Goal: Find specific page/section: Find specific page/section

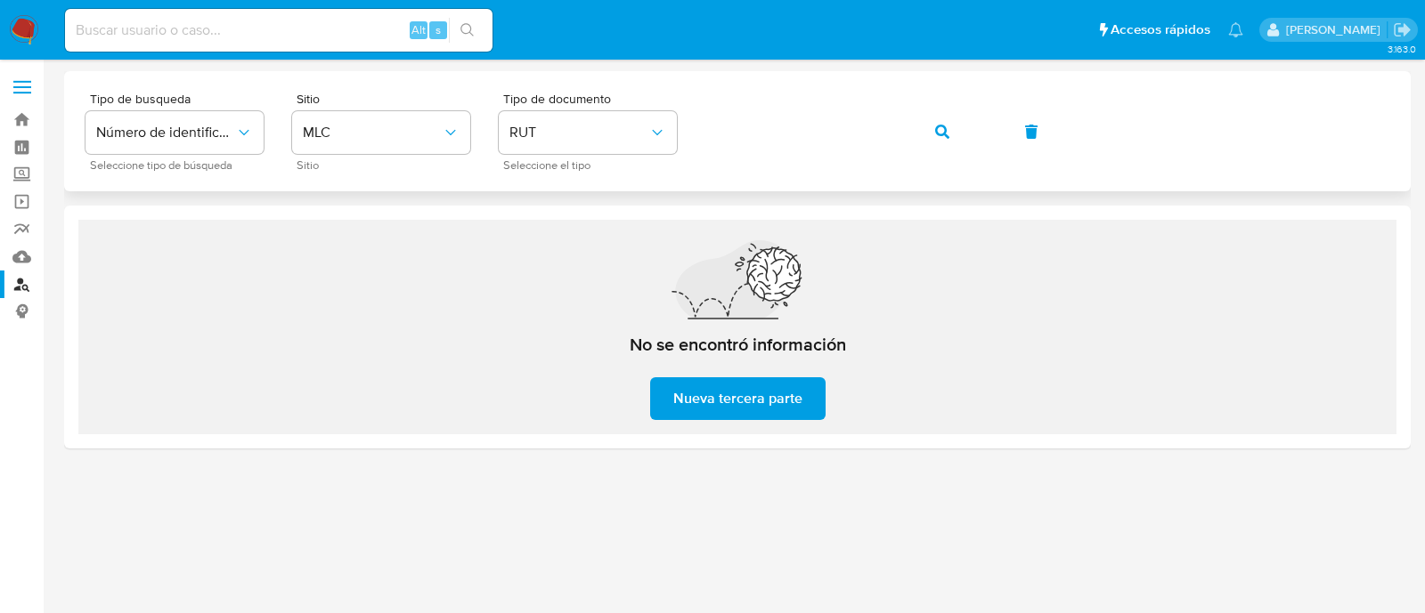
click at [938, 141] on span "button" at bounding box center [942, 131] width 14 height 39
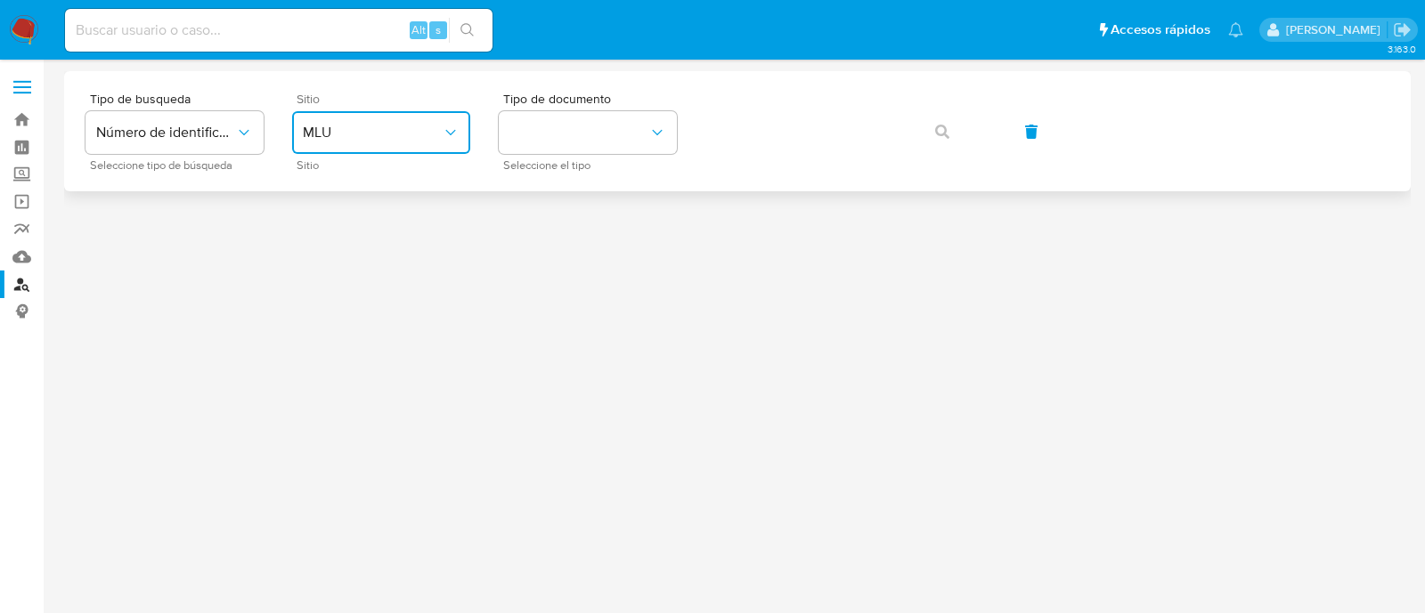
click at [372, 140] on span "MLU" at bounding box center [372, 133] width 139 height 18
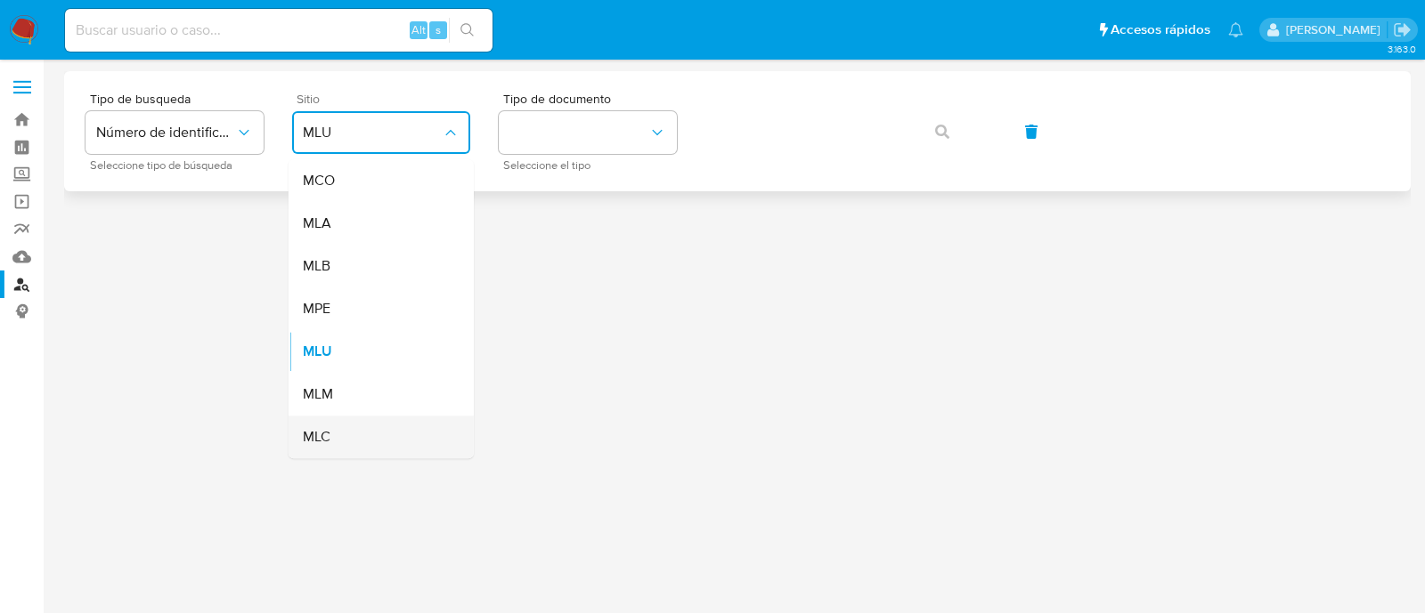
click at [336, 438] on div "MLC" at bounding box center [376, 437] width 146 height 43
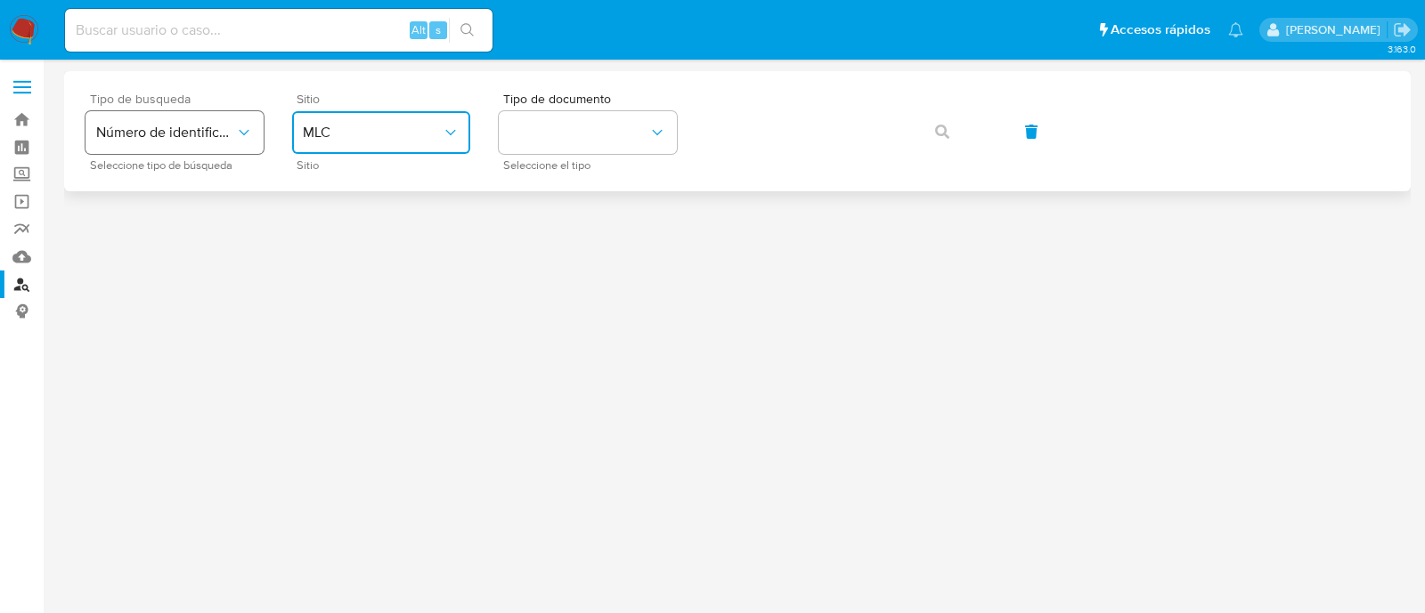
click at [218, 135] on span "Número de identificación" at bounding box center [165, 133] width 139 height 18
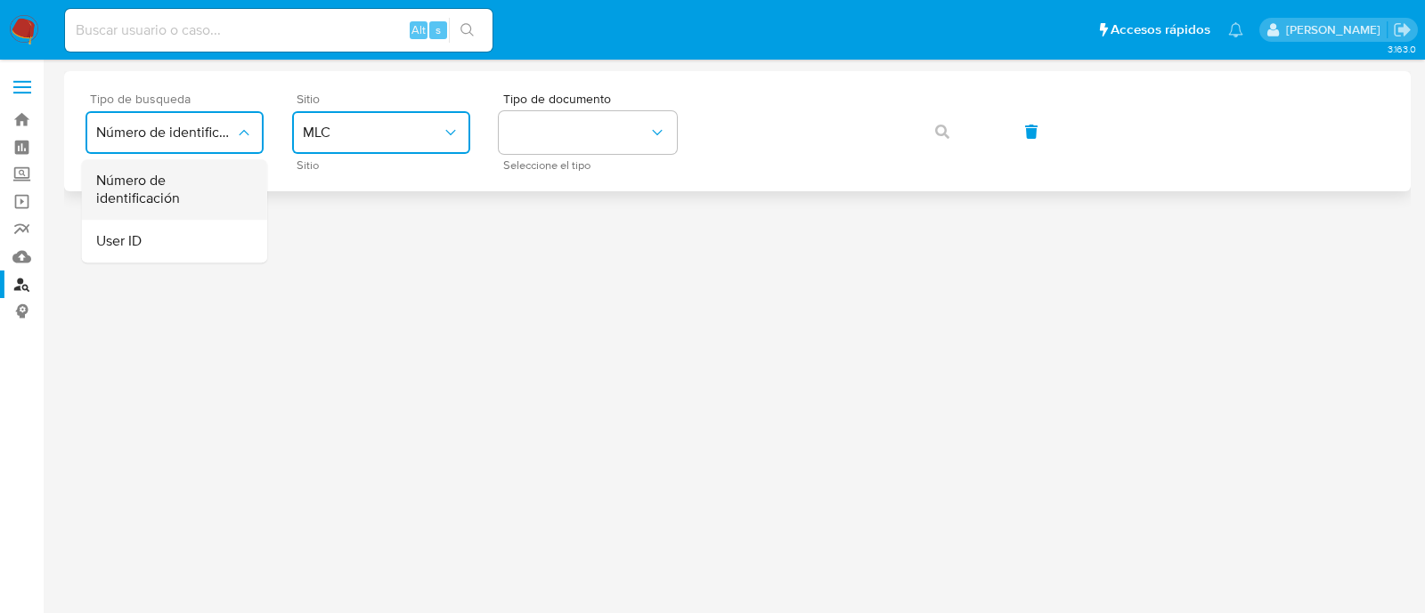
click at [199, 201] on span "Número de identificación" at bounding box center [169, 190] width 146 height 36
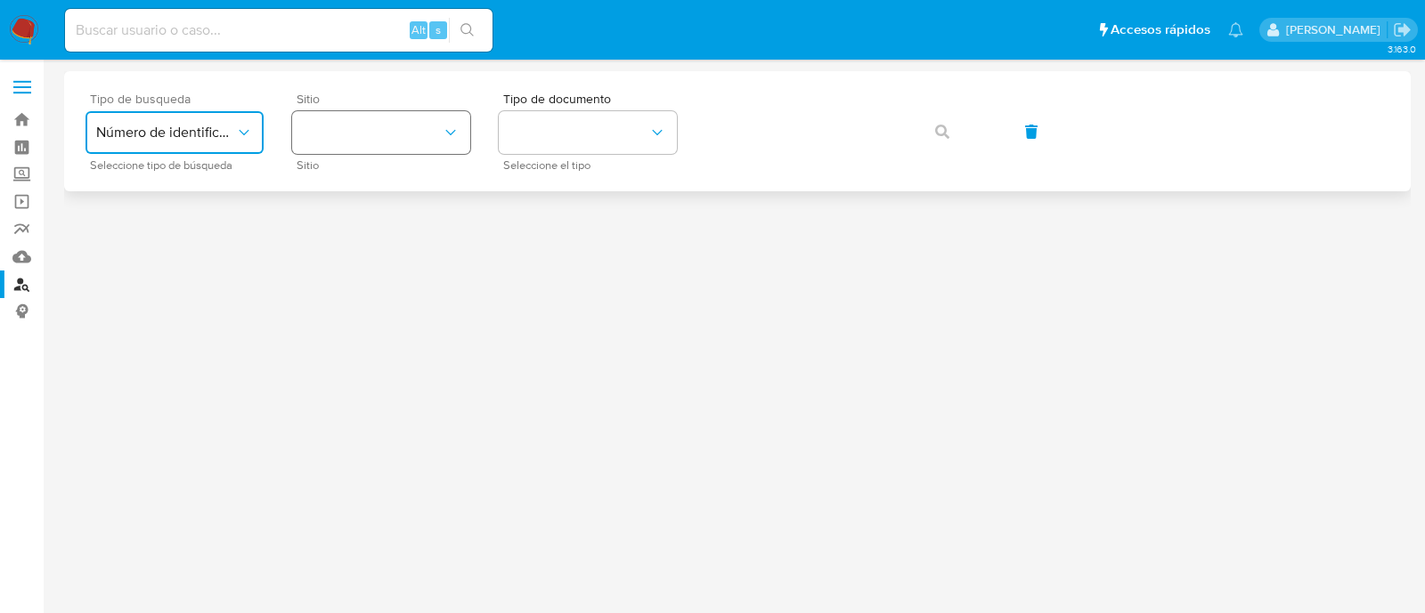
click at [388, 149] on button "site_id" at bounding box center [381, 132] width 178 height 43
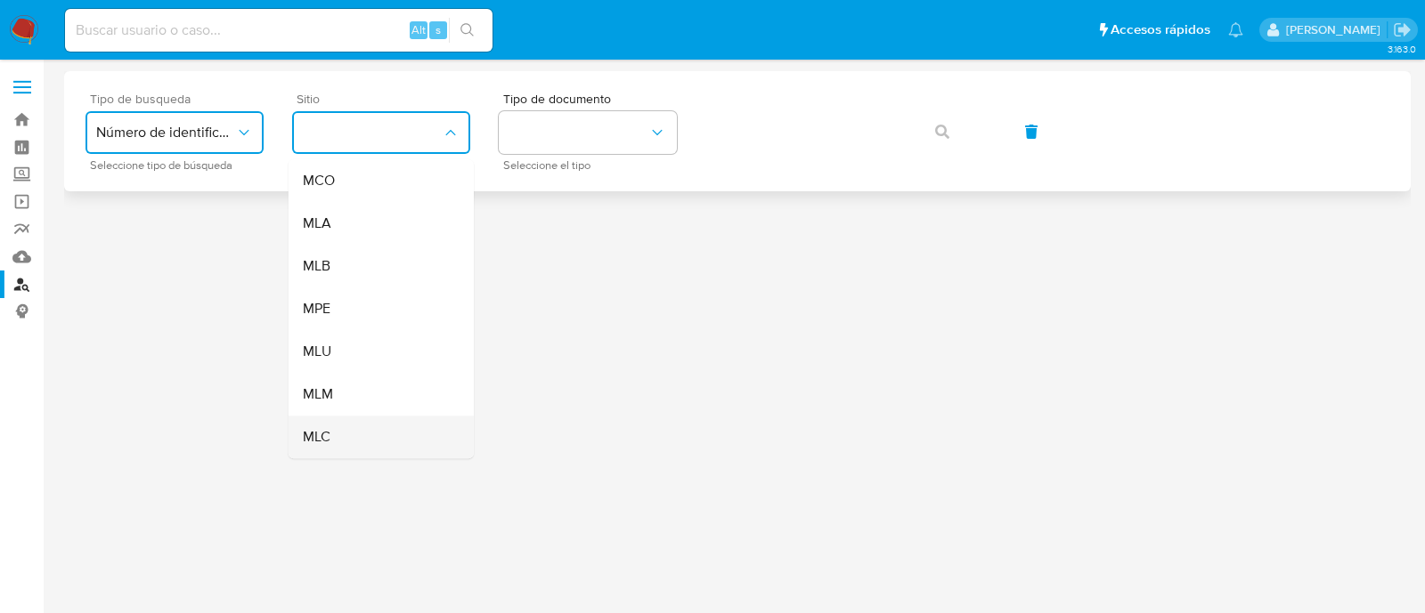
click at [337, 432] on div "MLC" at bounding box center [376, 437] width 146 height 43
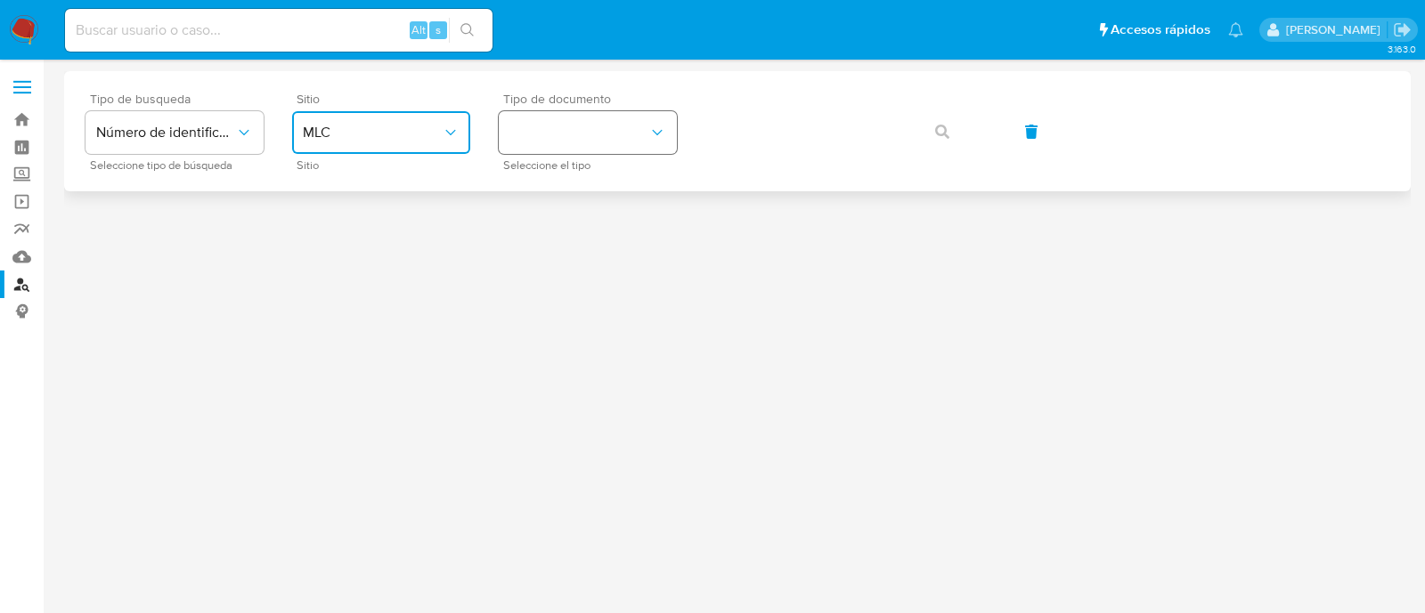
click at [551, 140] on button "identificationType" at bounding box center [588, 132] width 178 height 43
click at [560, 189] on div "RUT RUT" at bounding box center [582, 189] width 146 height 61
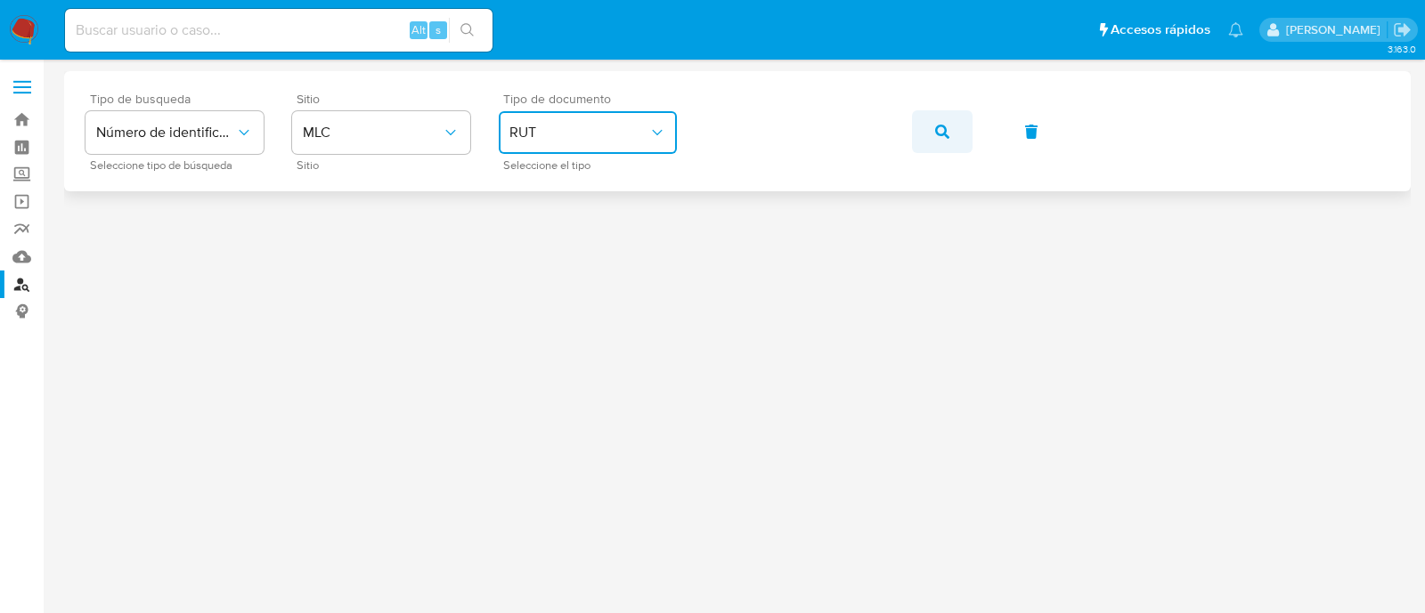
click at [946, 132] on icon "button" at bounding box center [942, 132] width 14 height 14
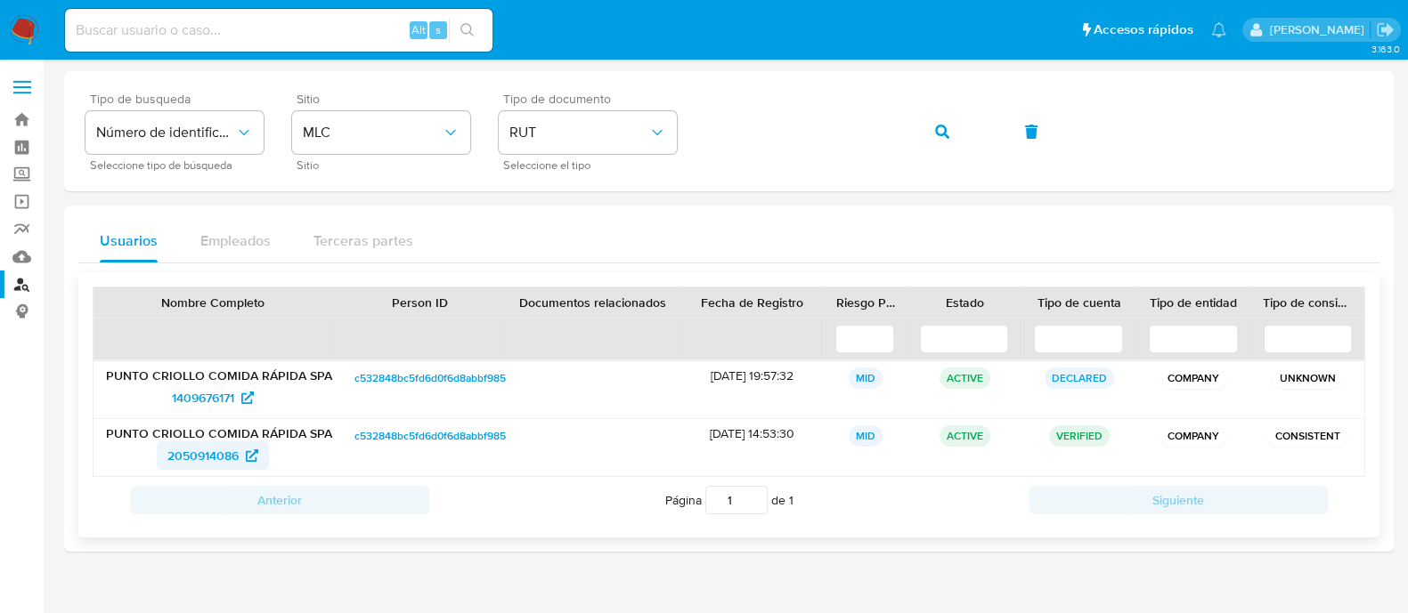
click at [208, 462] on span "2050914086" at bounding box center [202, 456] width 71 height 28
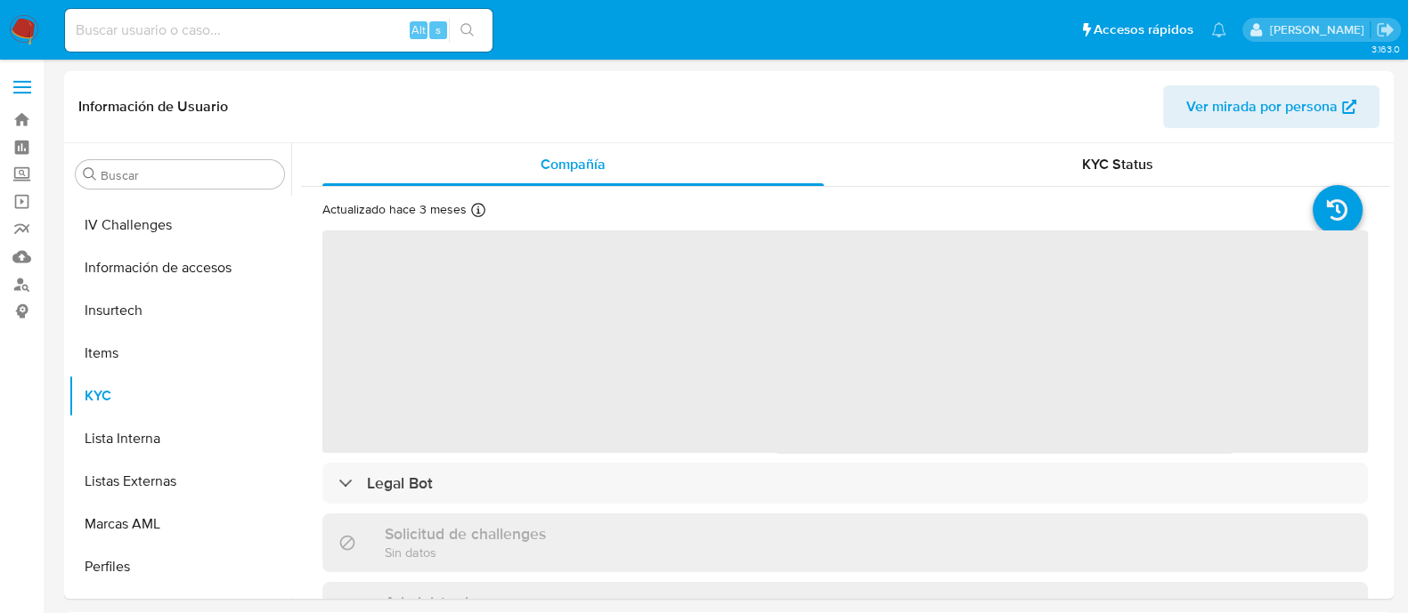
scroll to position [881, 0]
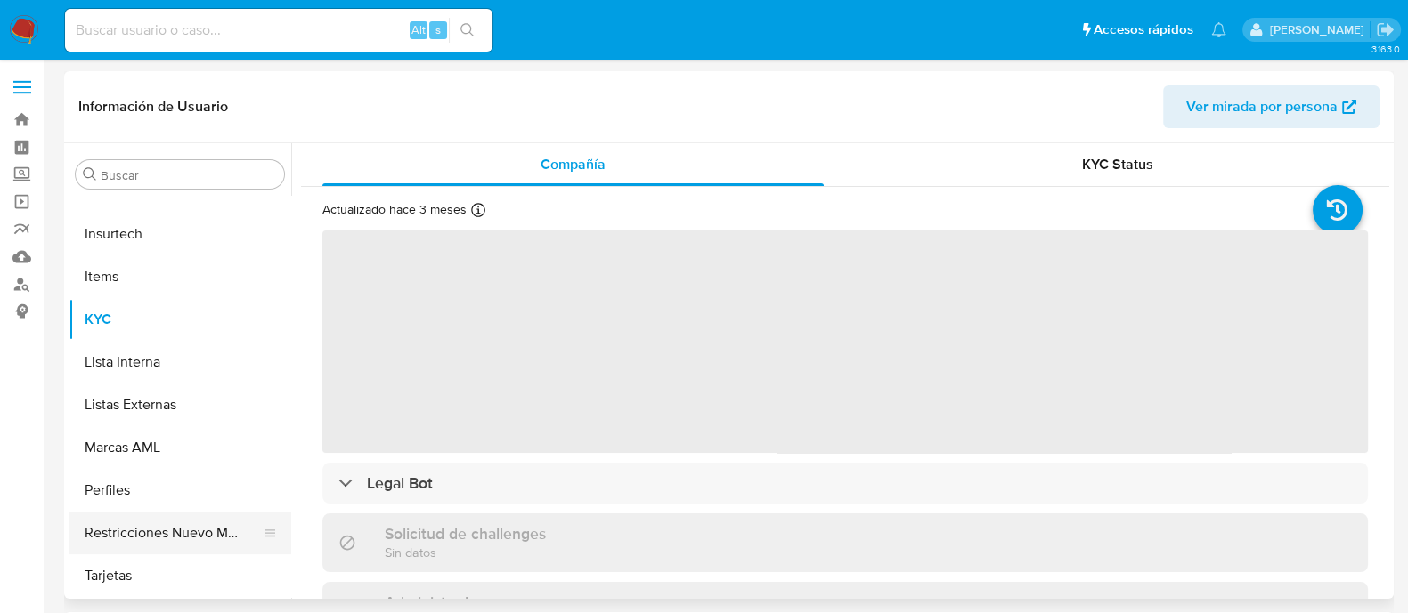
select select "10"
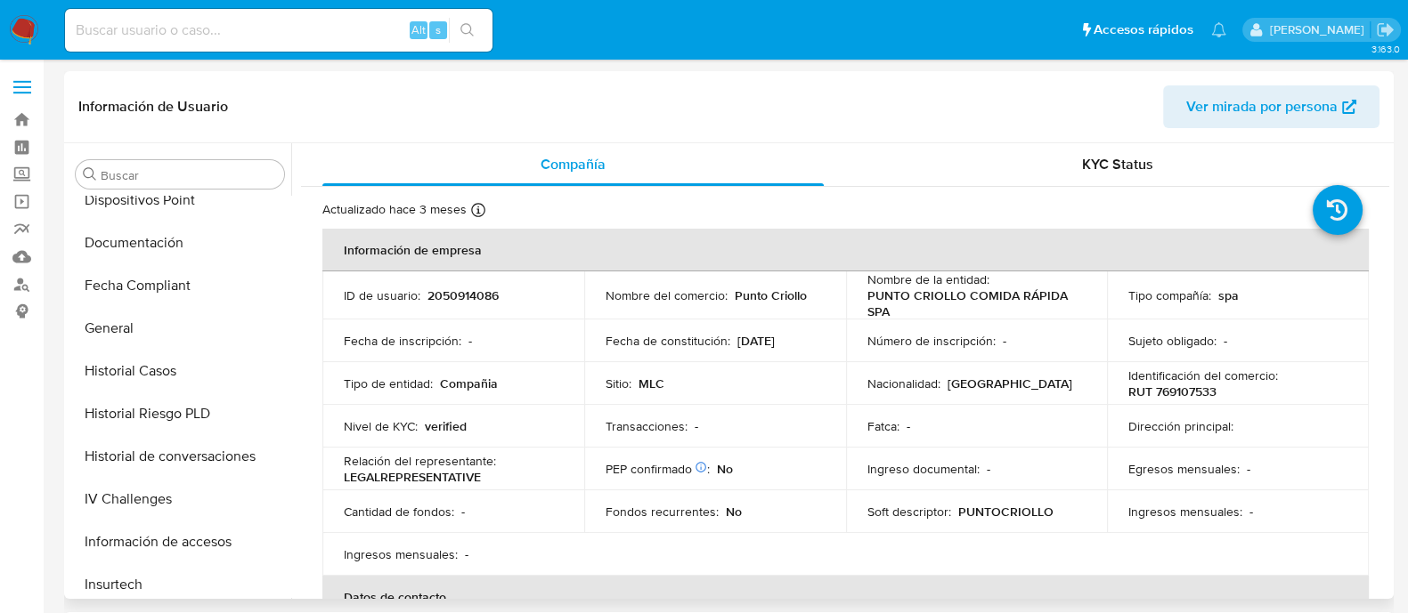
scroll to position [525, 0]
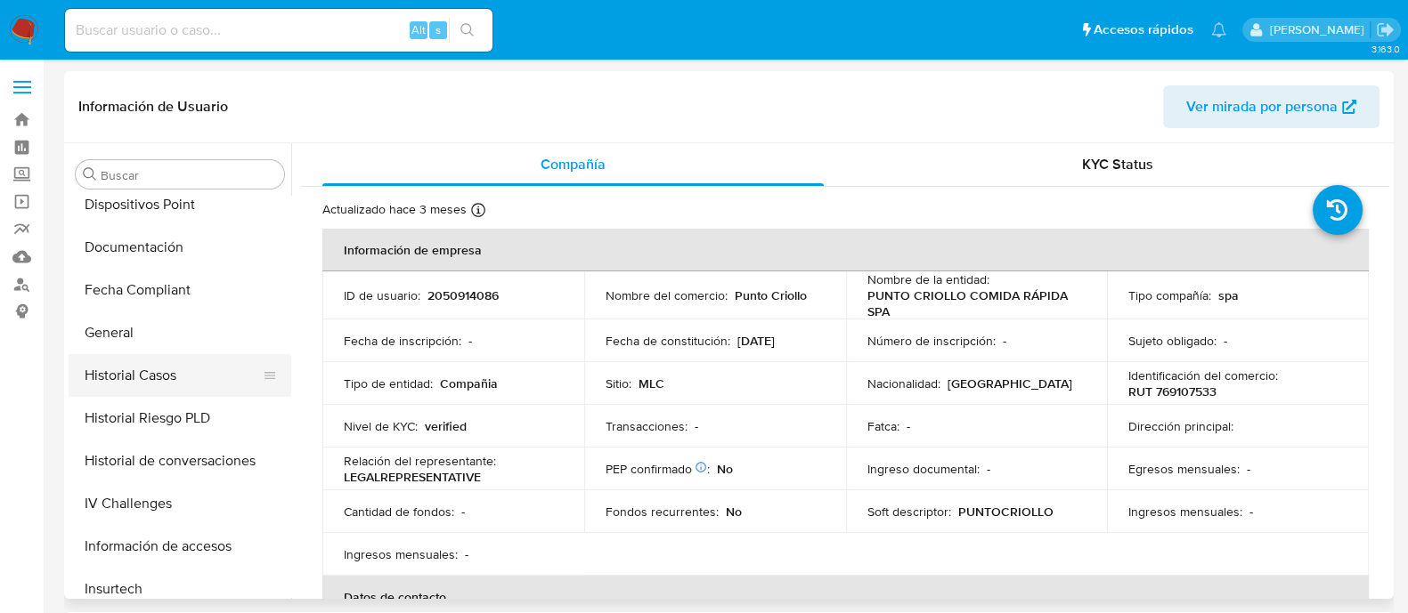
click at [206, 380] on button "Historial Casos" at bounding box center [173, 375] width 208 height 43
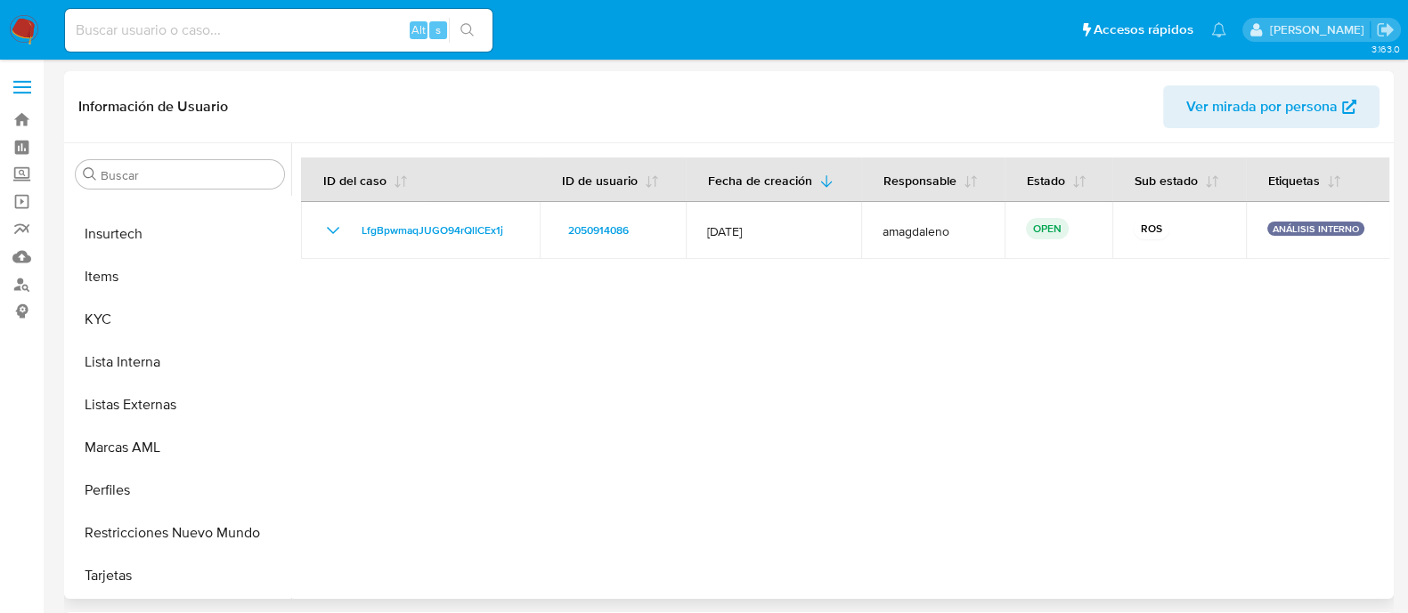
scroll to position [881, 0]
click at [207, 308] on button "KYC" at bounding box center [173, 319] width 208 height 43
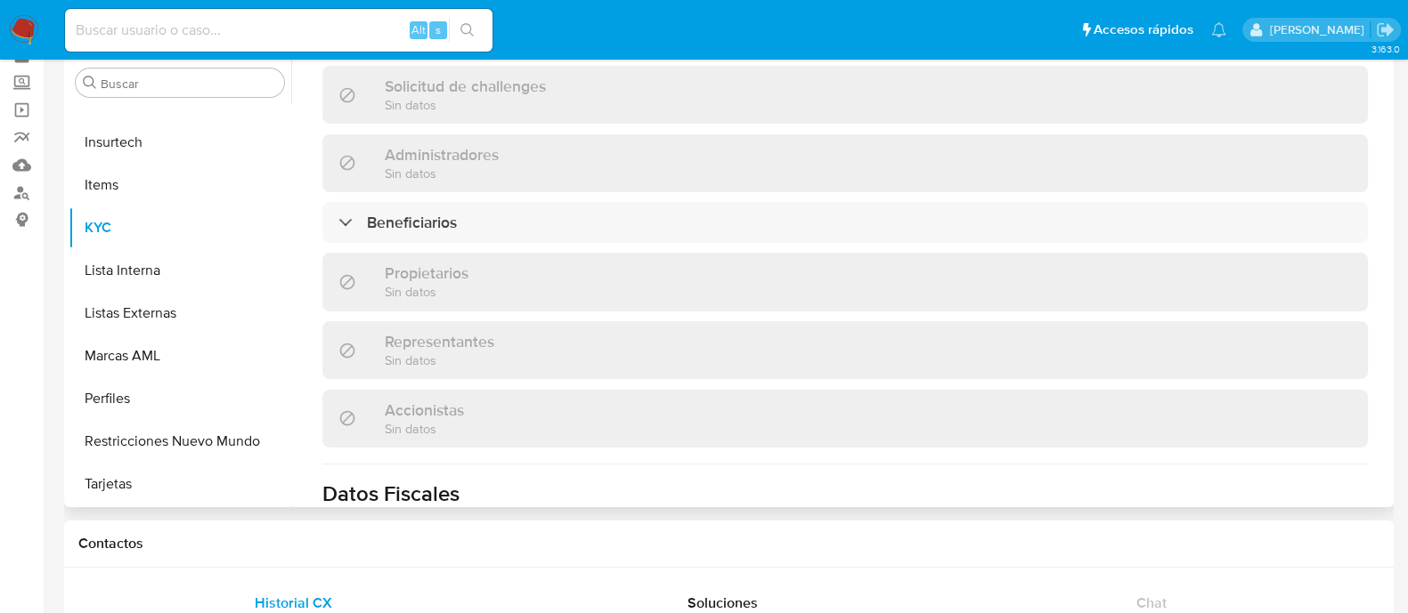
scroll to position [1195, 0]
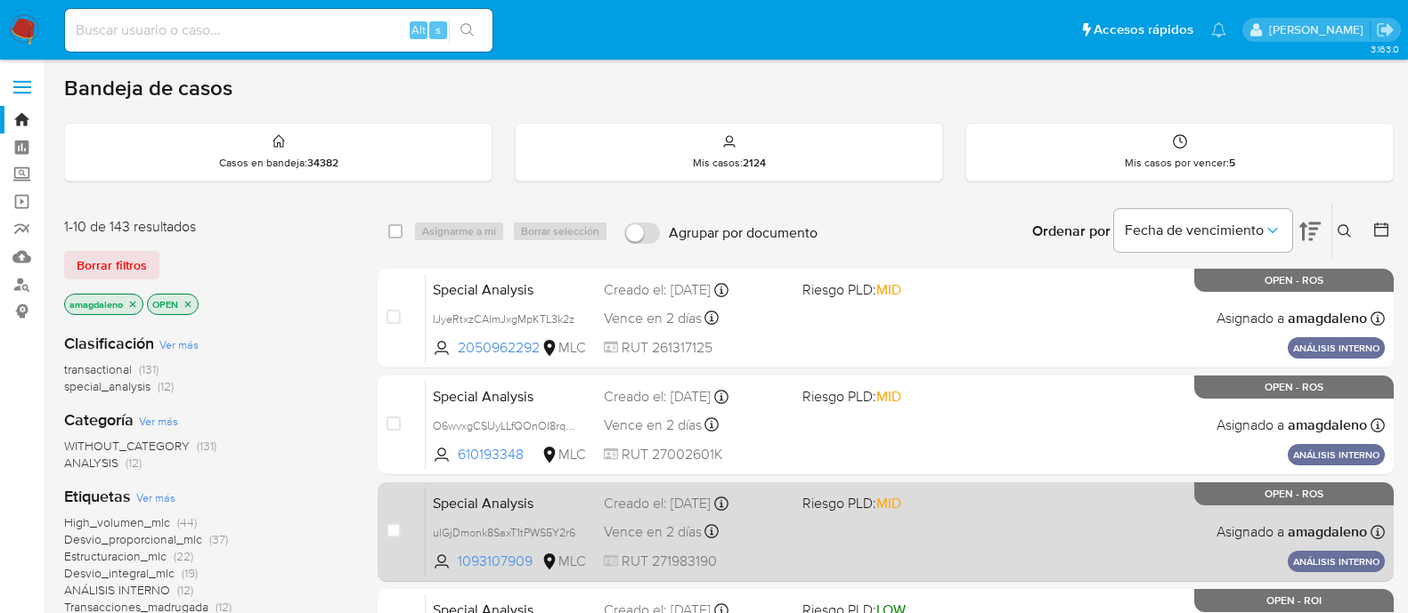
scroll to position [145, 0]
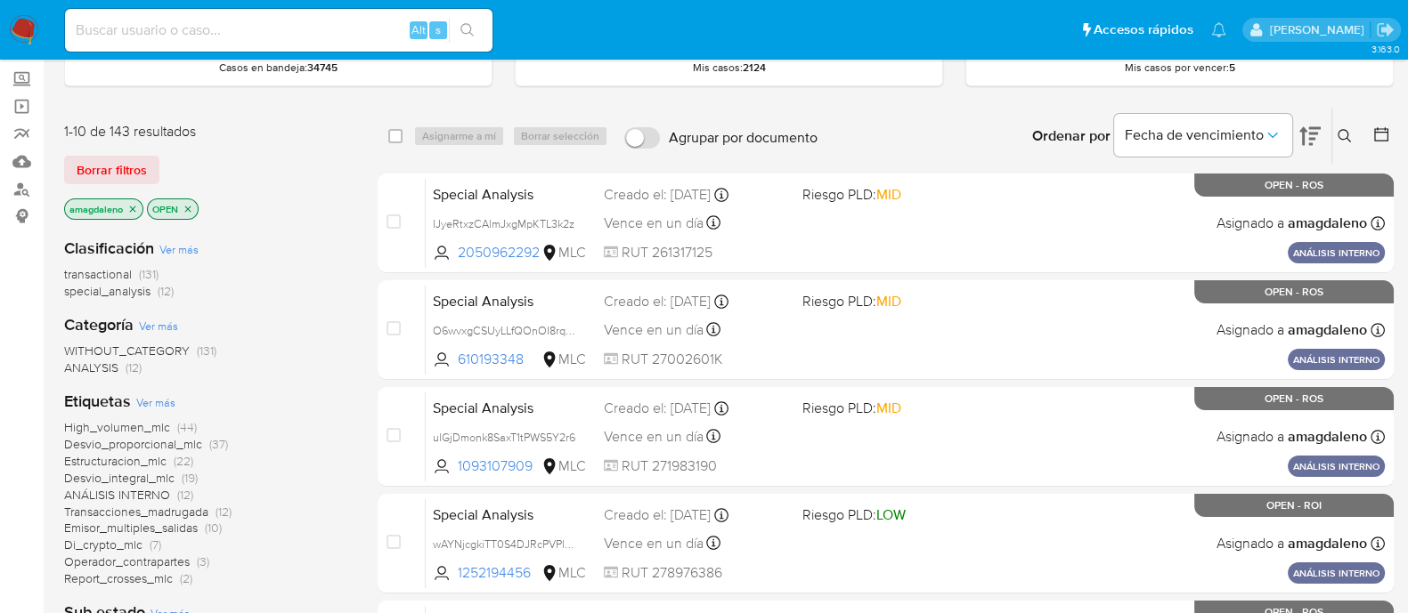
scroll to position [85, 0]
